Goal: Task Accomplishment & Management: Manage account settings

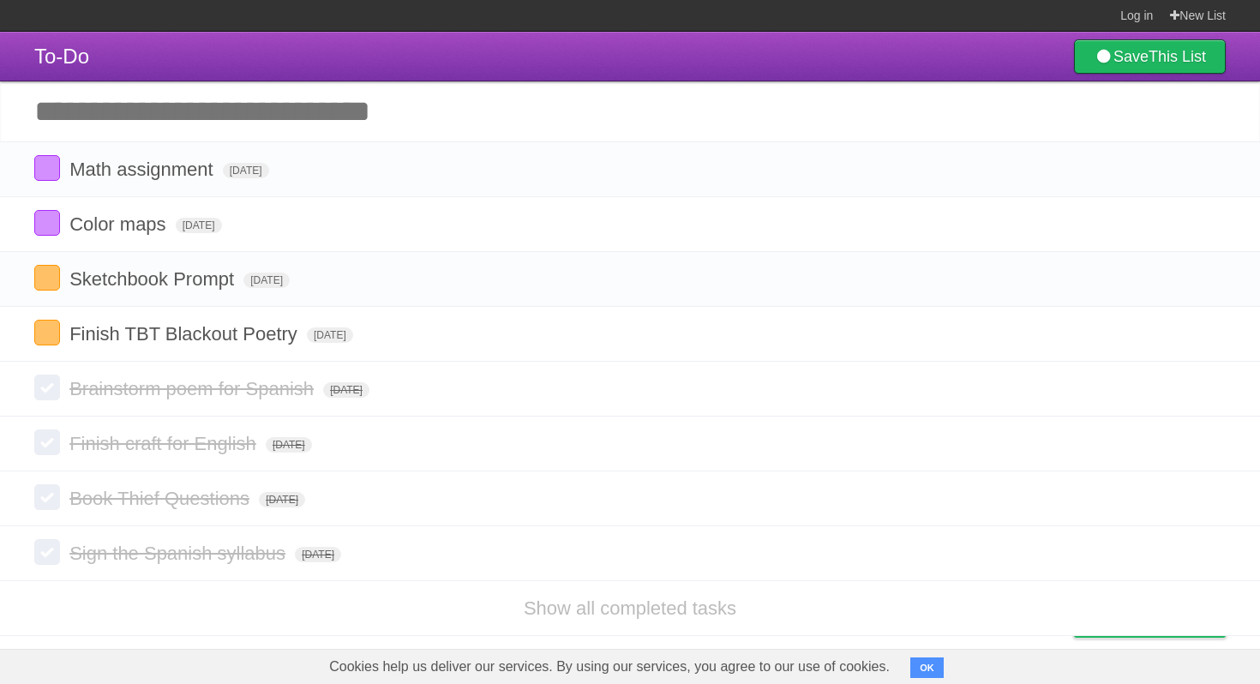
scroll to position [14, 0]
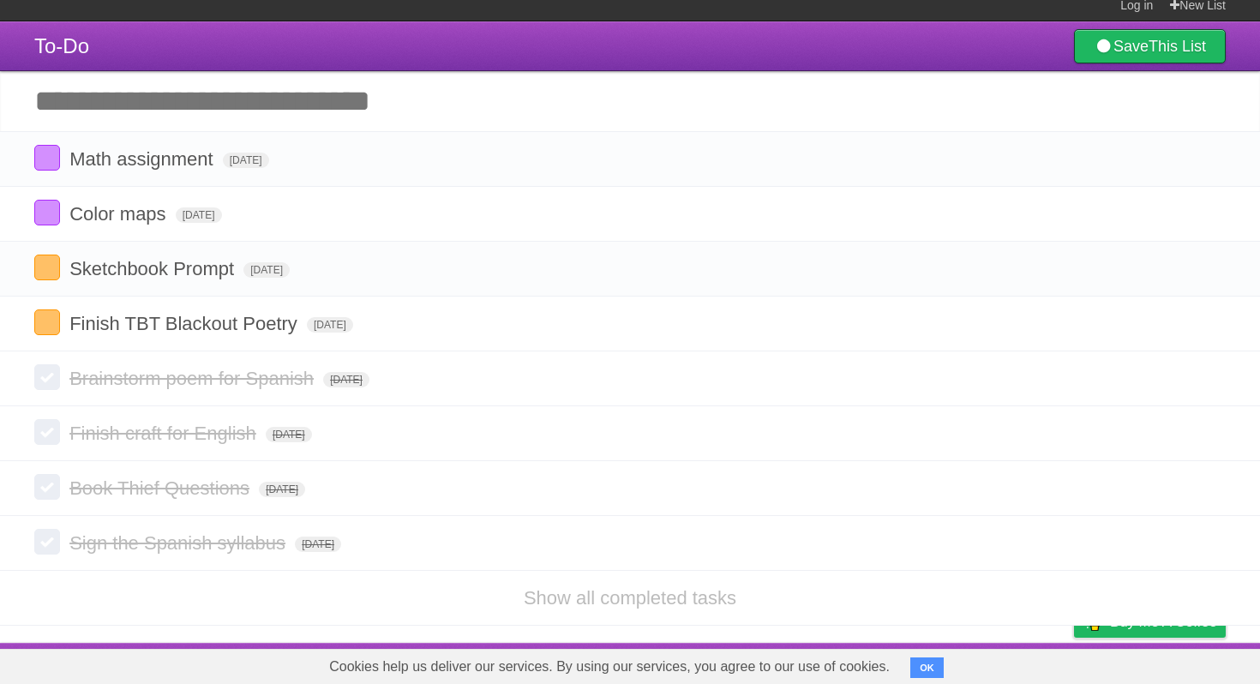
click at [276, 107] on input "Add another task" at bounding box center [630, 101] width 1260 height 60
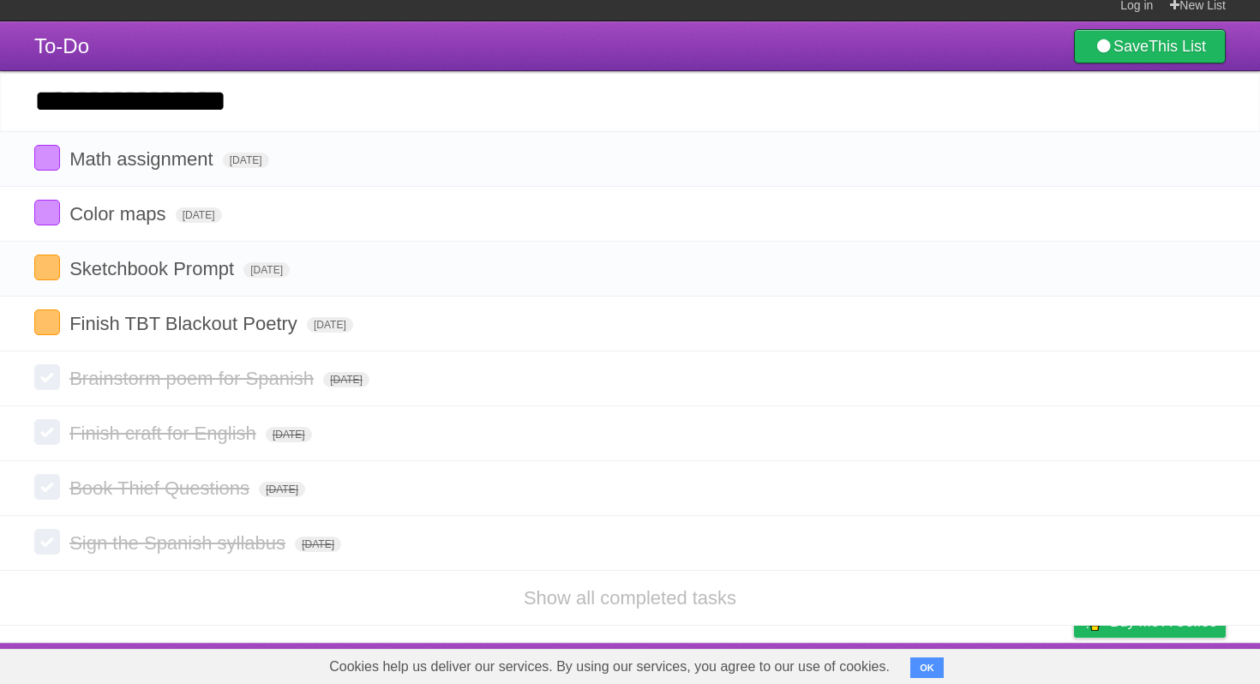
type input "**********"
click input "*********" at bounding box center [0, 0] width 0 height 0
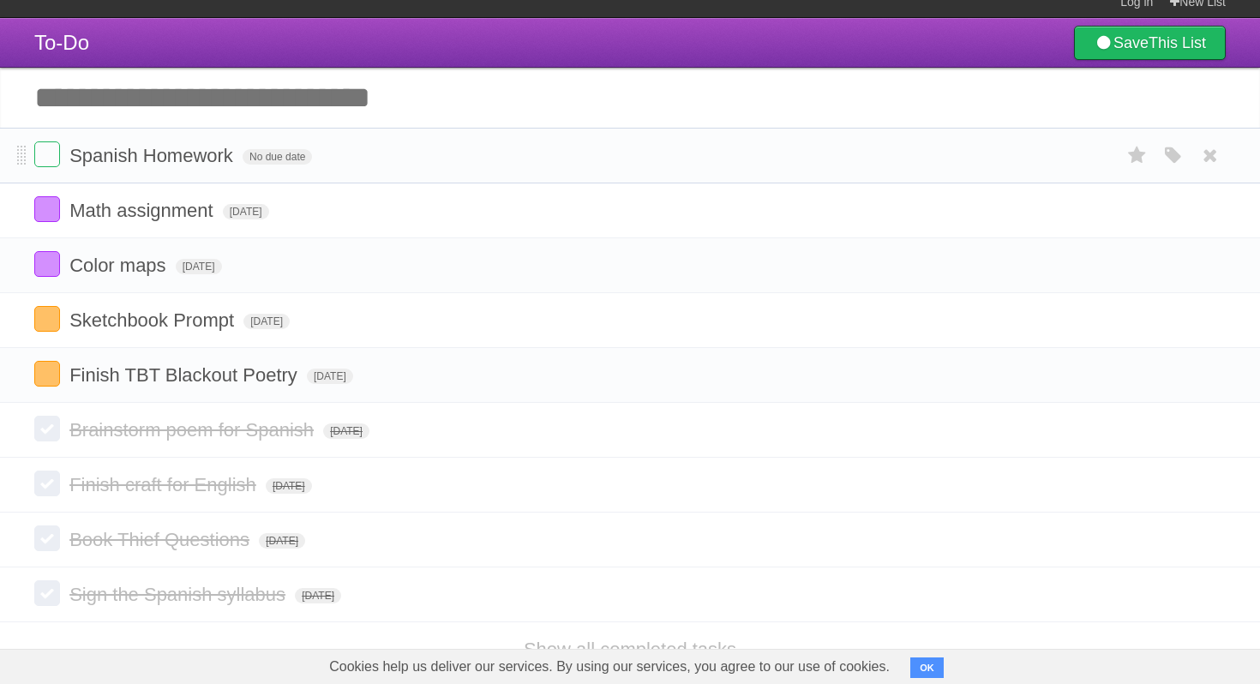
click at [260, 153] on form "Spanish Homework No due date White Red Blue Green Purple Orange" at bounding box center [629, 155] width 1191 height 28
click at [260, 157] on span "No due date" at bounding box center [276, 156] width 69 height 15
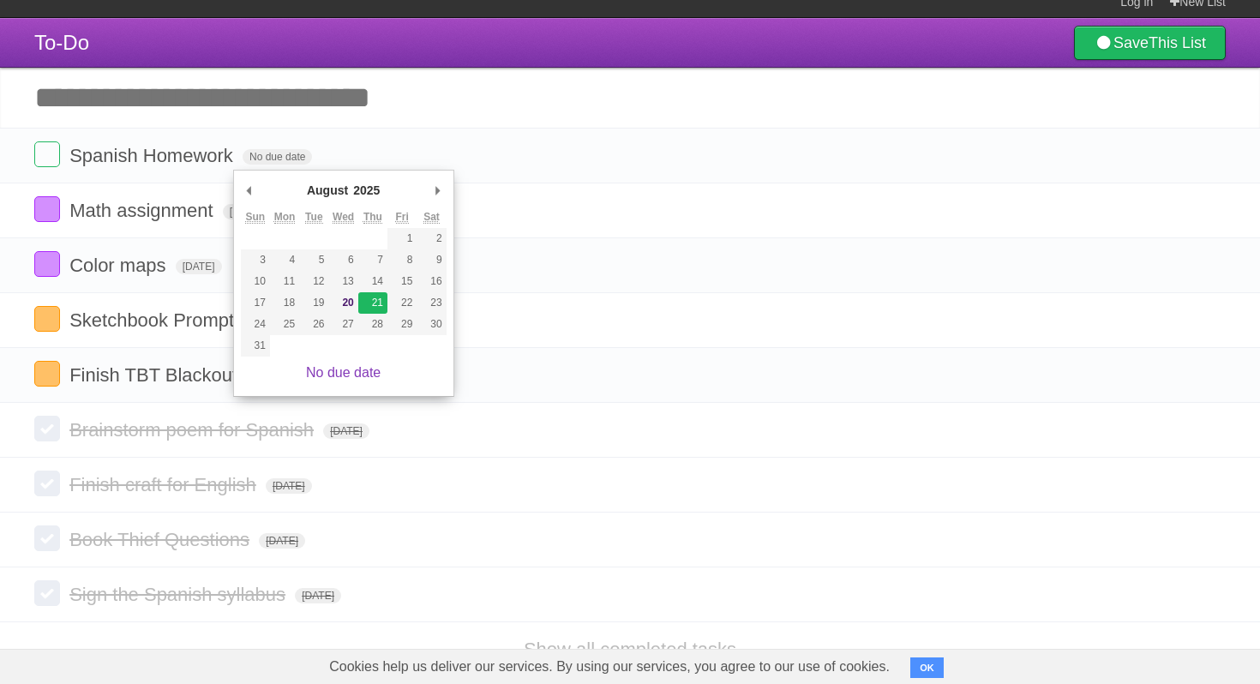
type span "[DATE]"
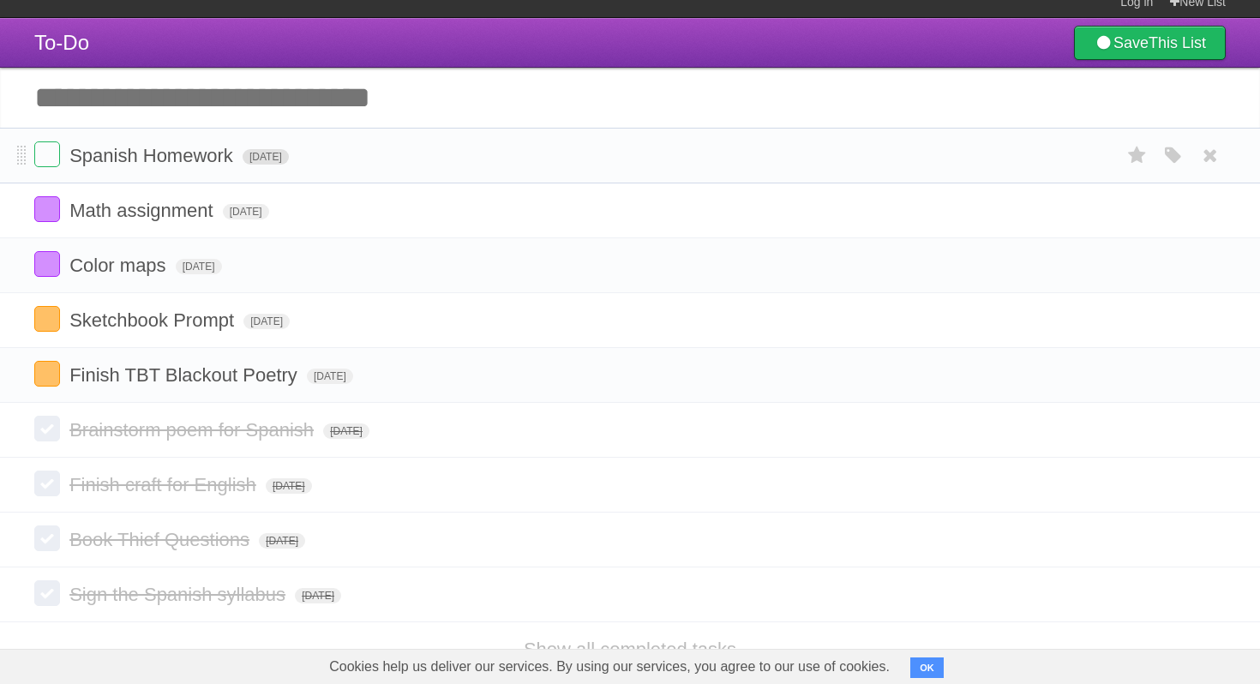
click at [289, 165] on span "[DATE]" at bounding box center [265, 156] width 46 height 15
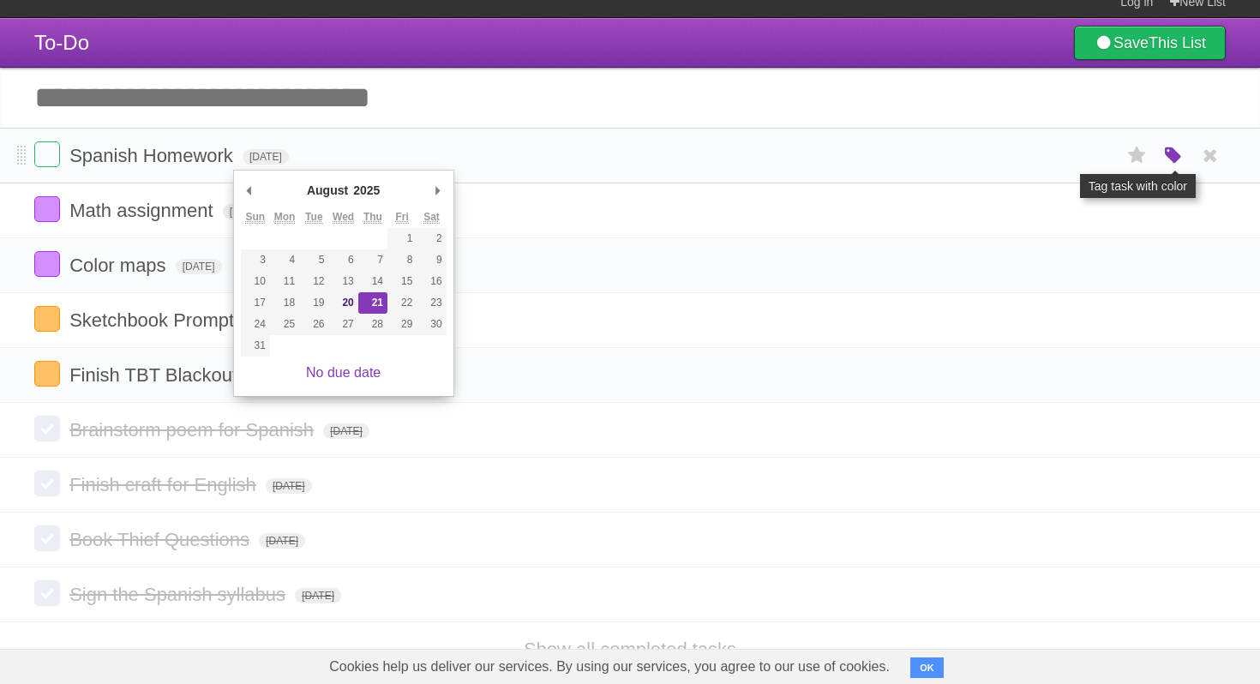
drag, startPoint x: 1175, startPoint y: 207, endPoint x: 1168, endPoint y: 157, distance: 50.2
click at [1168, 157] on ul "Spanish Homework [DATE] White Red Blue Green Purple Orange Math assignment [DAT…" at bounding box center [630, 265] width 1260 height 275
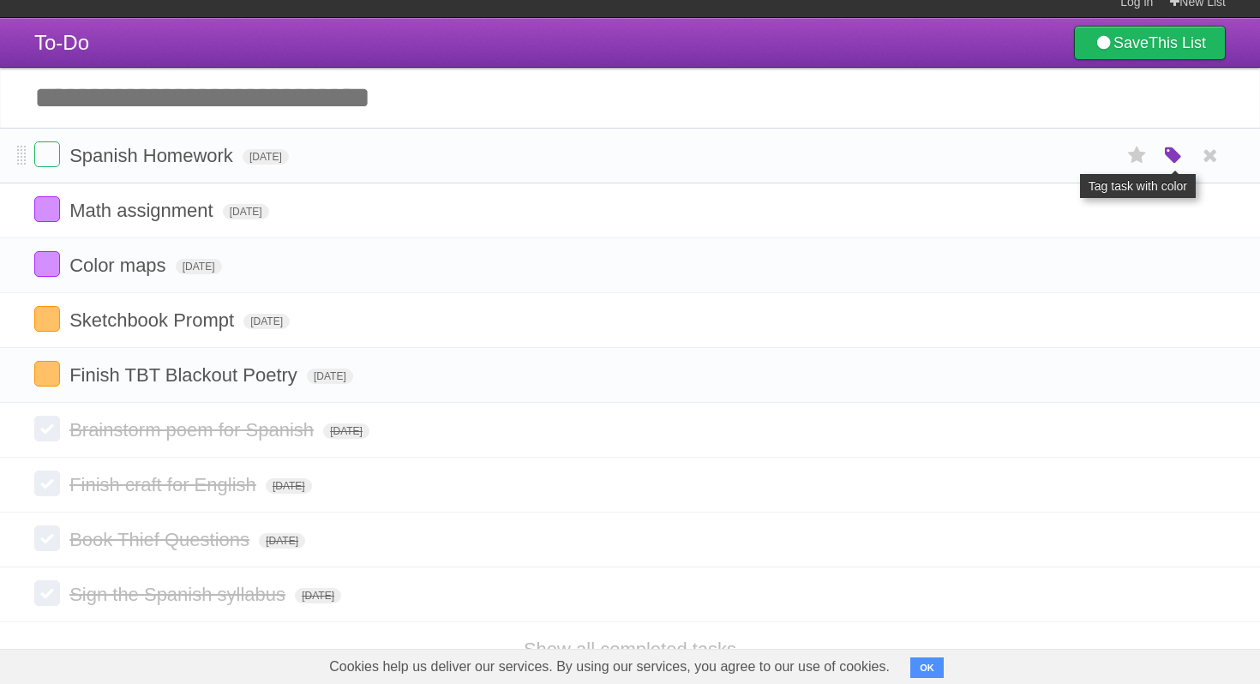
click at [1168, 157] on icon "button" at bounding box center [1173, 156] width 24 height 22
click at [1064, 165] on div "White Red Blue Green Purple Orange" at bounding box center [1058, 157] width 171 height 23
click at [1071, 165] on label "Purple" at bounding box center [1075, 155] width 19 height 19
click at [275, 163] on span "[DATE]" at bounding box center [265, 156] width 46 height 15
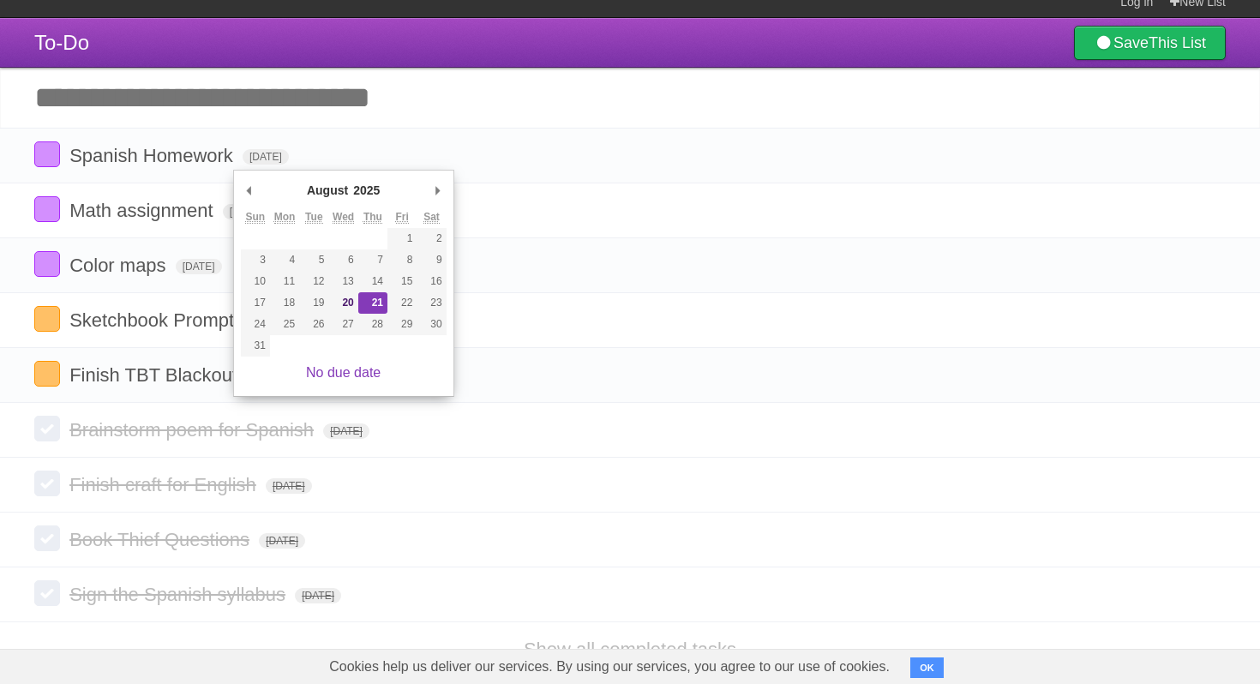
click at [387, 59] on header "To-Do Save This List" at bounding box center [630, 43] width 1260 height 50
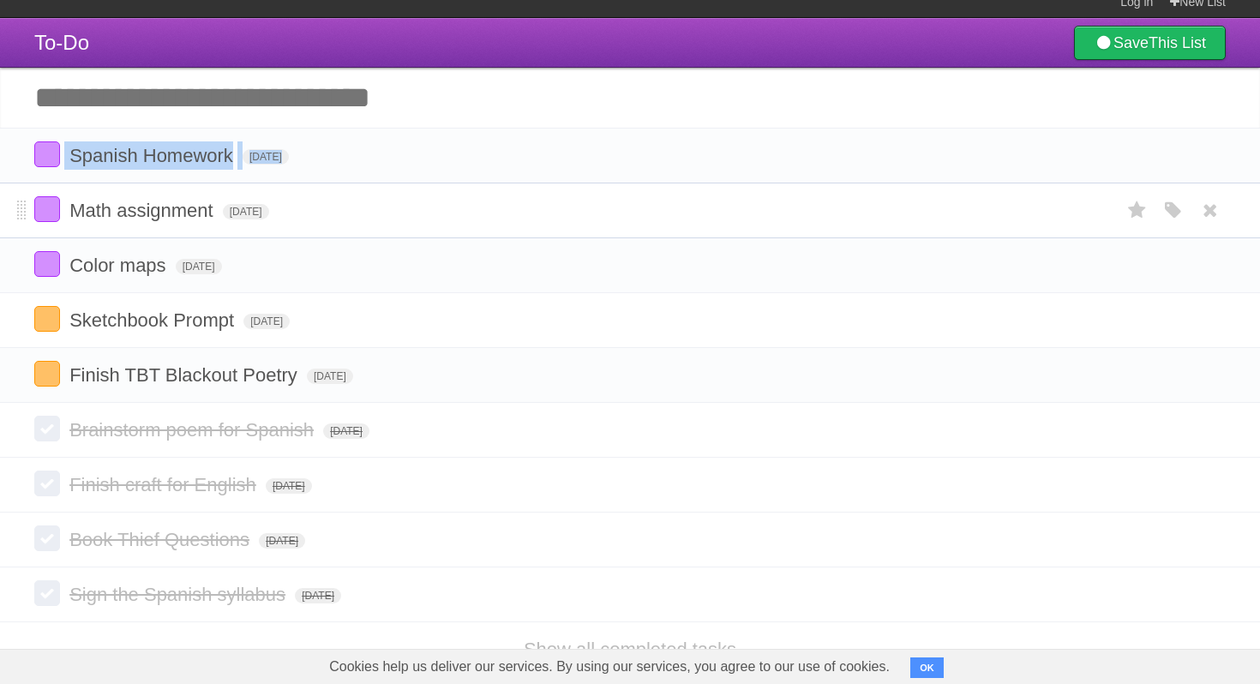
drag, startPoint x: 14, startPoint y: 160, endPoint x: 14, endPoint y: 221, distance: 60.8
click at [12, 221] on ul "Spanish Homework [DATE] White Red Blue Green Purple Orange Math assignment [DAT…" at bounding box center [630, 265] width 1260 height 275
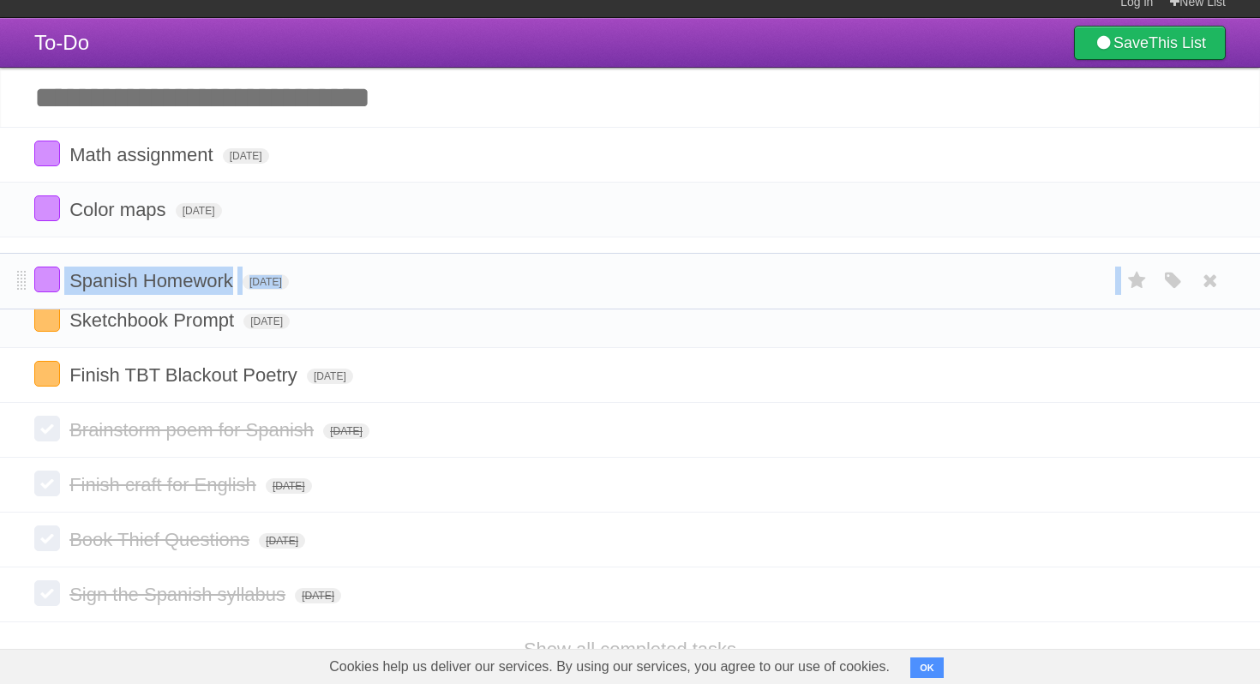
drag, startPoint x: 21, startPoint y: 167, endPoint x: 33, endPoint y: 284, distance: 118.0
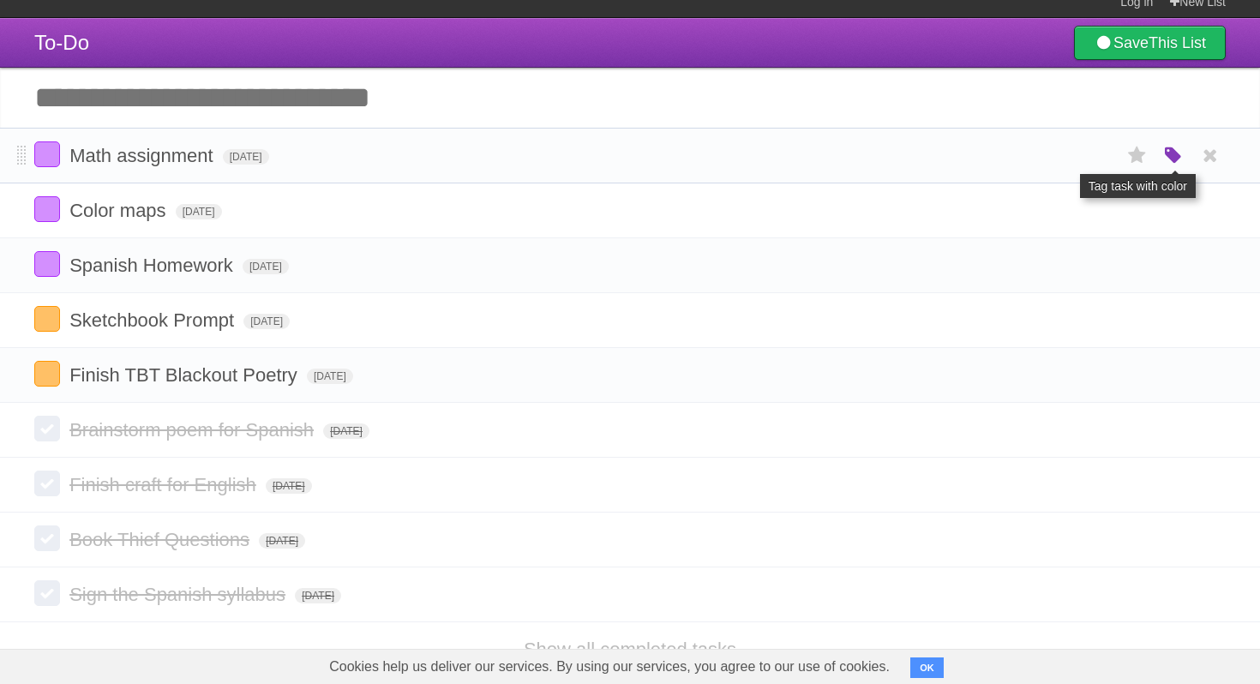
click at [1165, 152] on icon "button" at bounding box center [1173, 156] width 24 height 22
click at [1046, 158] on label "Green" at bounding box center [1052, 155] width 19 height 19
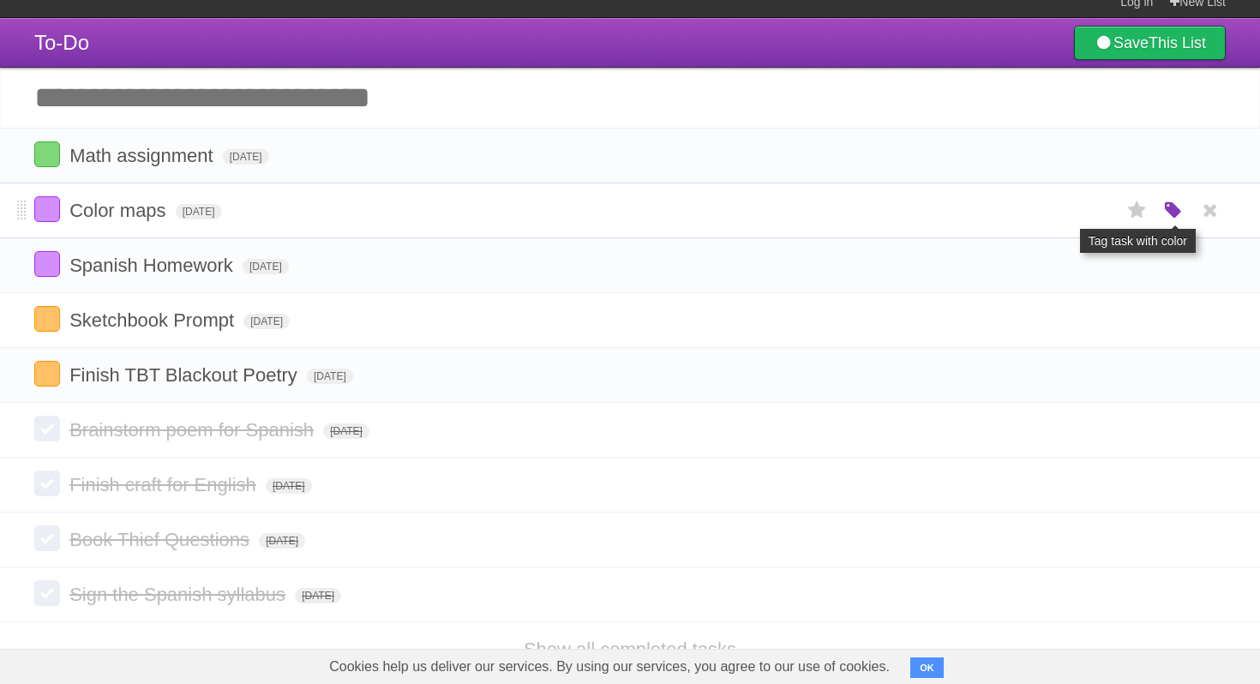
click at [1180, 215] on icon "button" at bounding box center [1173, 211] width 24 height 22
click at [1050, 214] on label "Green" at bounding box center [1052, 210] width 19 height 19
